Goal: Task Accomplishment & Management: Complete application form

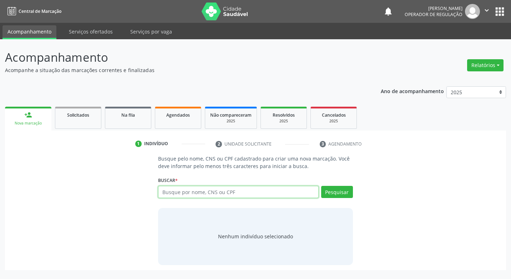
click at [204, 191] on input "text" at bounding box center [238, 192] width 160 height 12
type input "708004858537625"
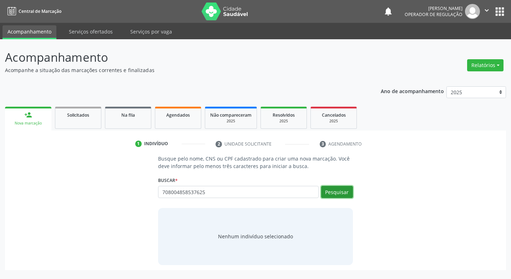
click at [337, 190] on button "Pesquisar" at bounding box center [337, 192] width 32 height 12
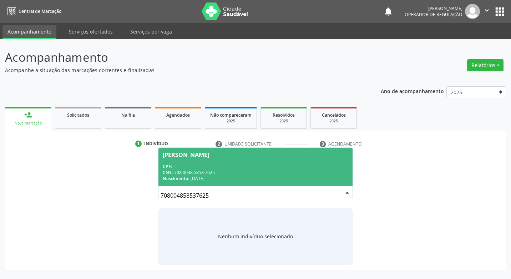
click at [211, 161] on span "Antonio Jose dos Santos CPF: -- CNS: 708 0048 5853 7625 Nascimento: 25/06/1952" at bounding box center [255, 167] width 194 height 38
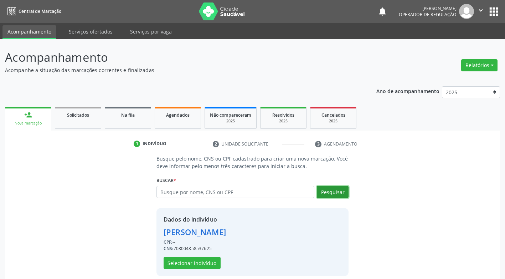
click at [342, 191] on button "Pesquisar" at bounding box center [333, 192] width 32 height 12
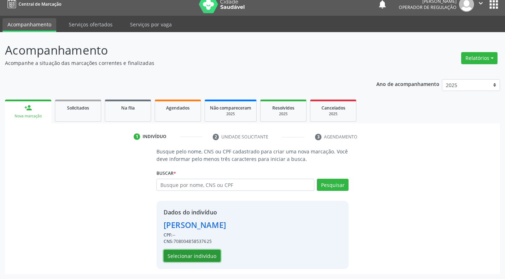
click at [198, 253] on button "Selecionar indivíduo" at bounding box center [192, 256] width 57 height 12
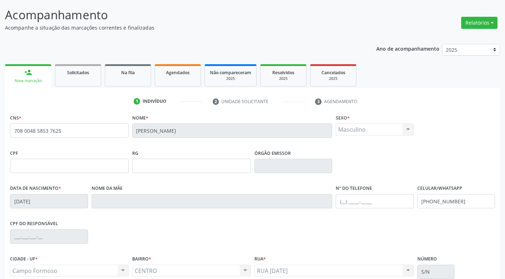
scroll to position [0, 0]
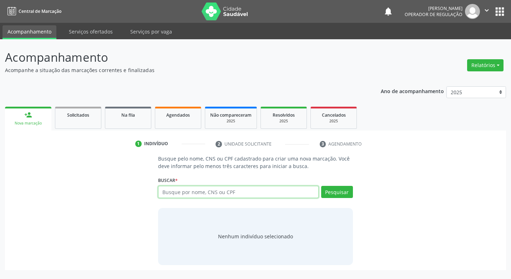
click at [212, 192] on input "text" at bounding box center [238, 192] width 160 height 12
type input "CARLITO DE [PERSON_NAME]"
click at [334, 191] on button "Pesquisar" at bounding box center [337, 192] width 32 height 12
click at [224, 194] on input "CARLITO DE JESUS VIEIRA" at bounding box center [238, 192] width 160 height 12
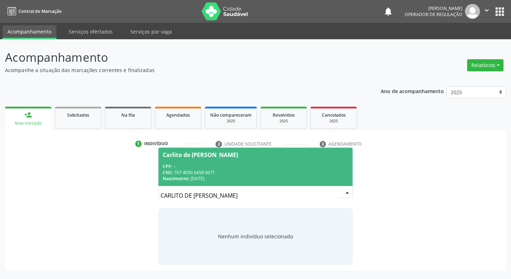
click at [223, 172] on div "CNS: 707 4050 6458 0671" at bounding box center [255, 172] width 185 height 6
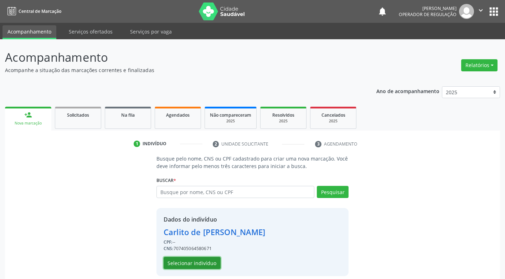
click at [190, 262] on button "Selecionar indivíduo" at bounding box center [192, 263] width 57 height 12
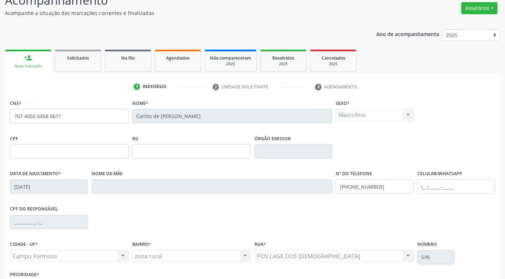
scroll to position [71, 0]
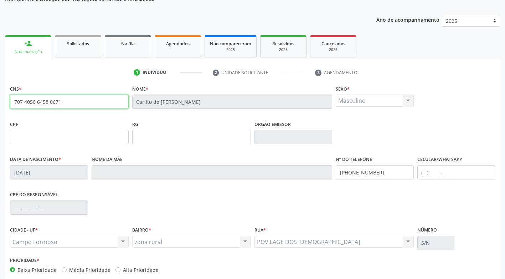
click at [82, 104] on input "707 4050 6458 0671" at bounding box center [69, 101] width 119 height 14
type input "7"
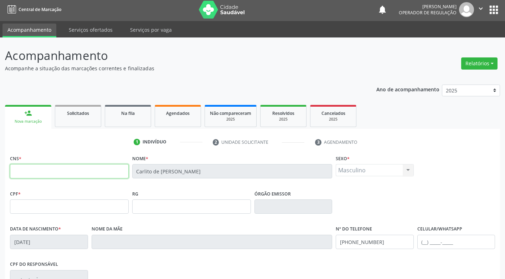
scroll to position [0, 0]
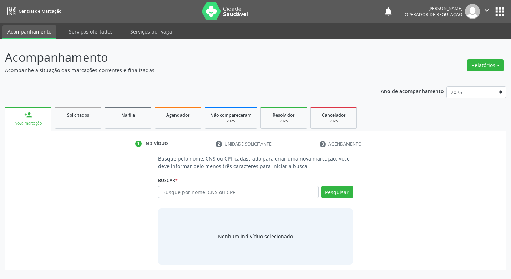
click at [249, 190] on input "text" at bounding box center [238, 192] width 160 height 12
type input "702809153963060"
click at [339, 192] on button "Pesquisar" at bounding box center [337, 192] width 32 height 12
type input "702809153963060"
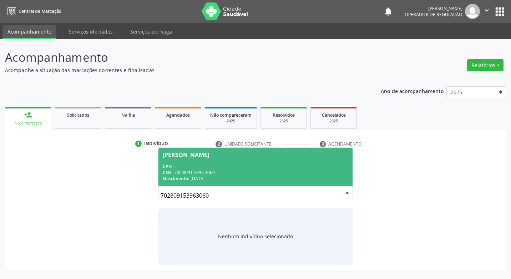
click at [289, 167] on div "CPF: --" at bounding box center [255, 166] width 185 height 6
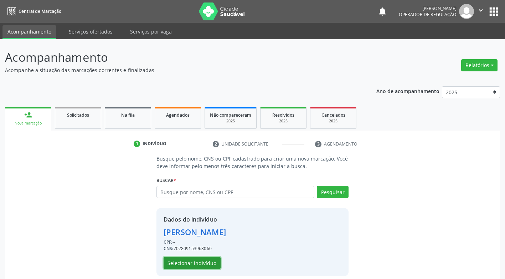
click at [205, 260] on button "Selecionar indivíduo" at bounding box center [192, 263] width 57 height 12
